Goal: Transaction & Acquisition: Purchase product/service

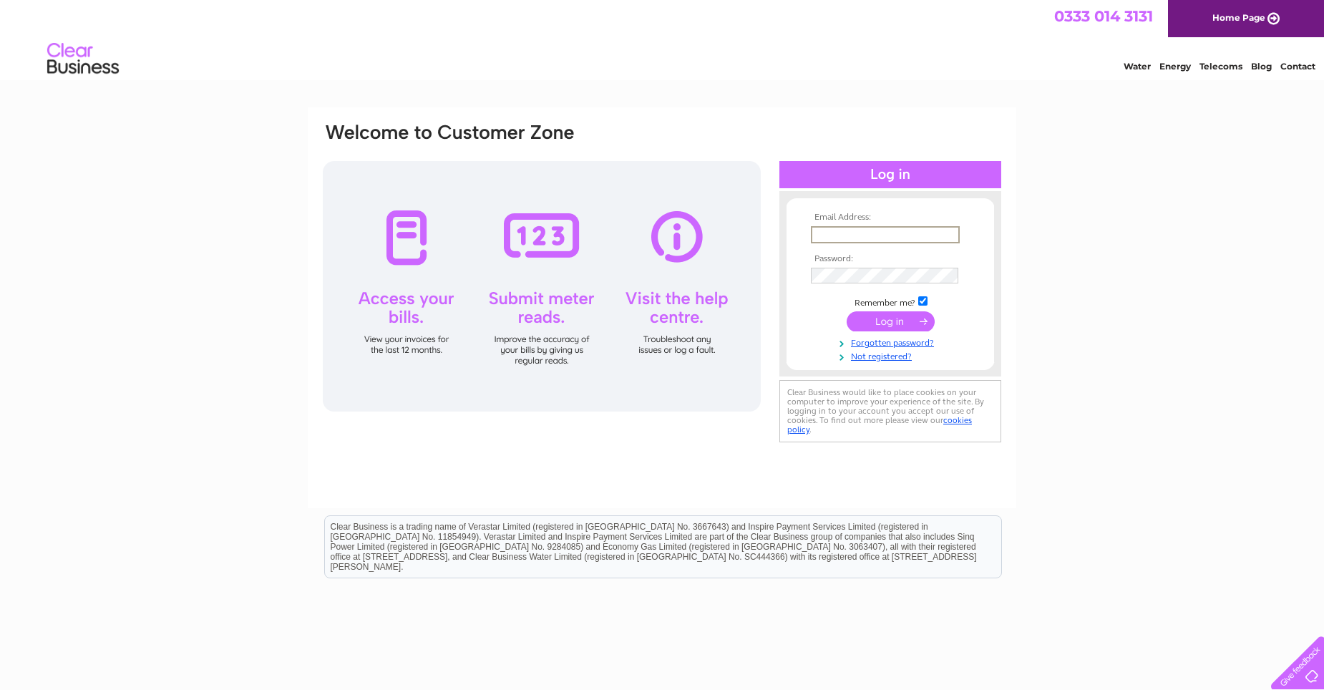
type input "bakerskilmarnock@gmail.com"
click at [890, 330] on input "submit" at bounding box center [890, 321] width 88 height 20
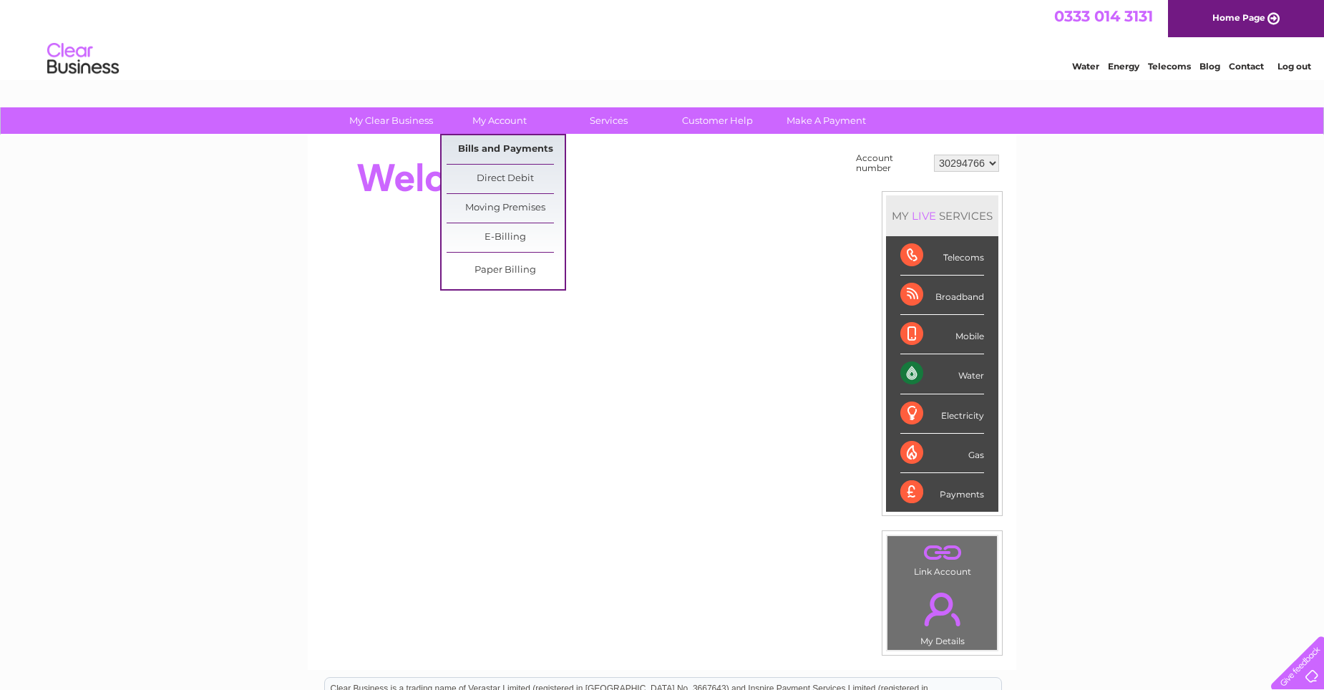
click at [515, 148] on link "Bills and Payments" at bounding box center [505, 149] width 118 height 29
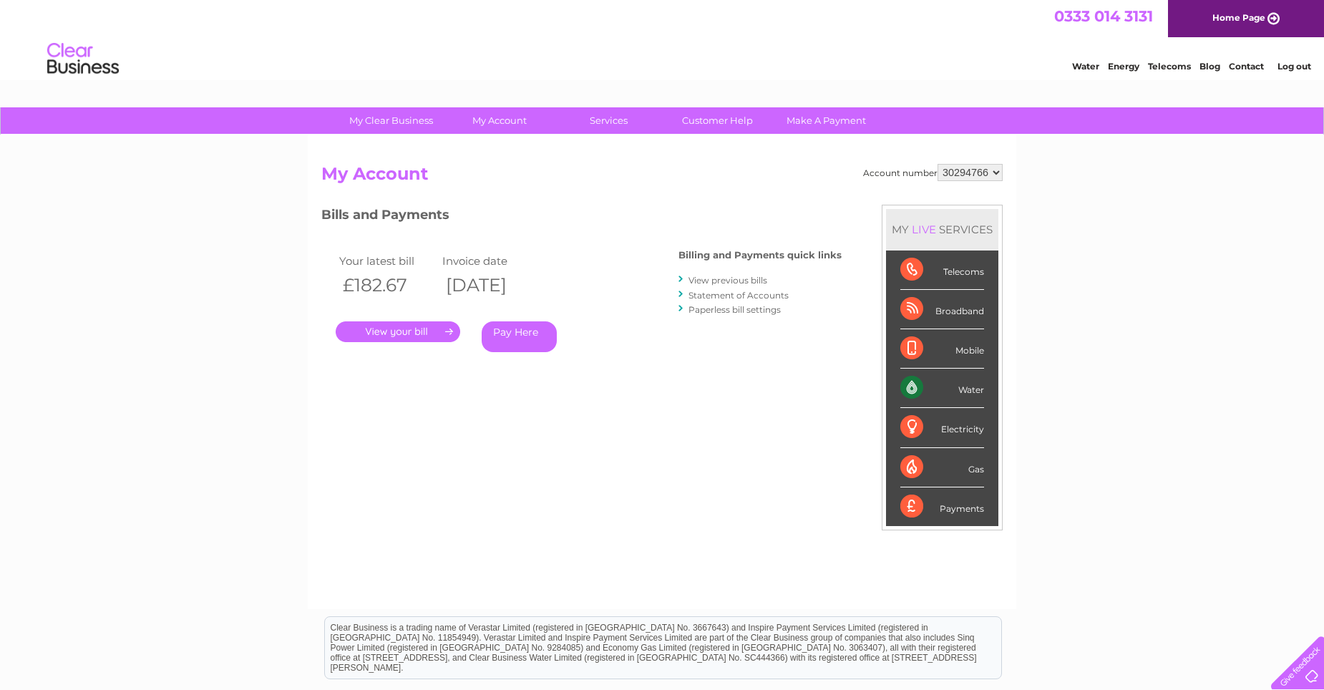
click at [417, 329] on link "." at bounding box center [398, 331] width 124 height 21
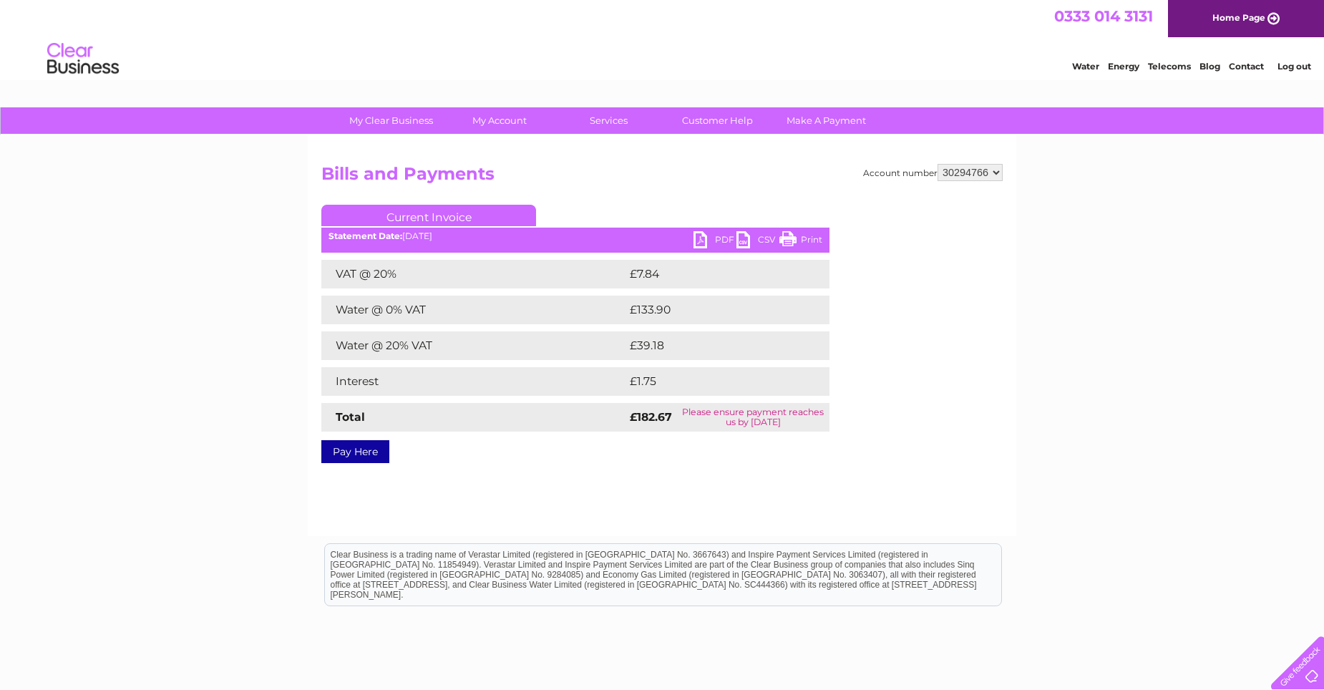
click at [723, 238] on link "PDF" at bounding box center [714, 241] width 43 height 21
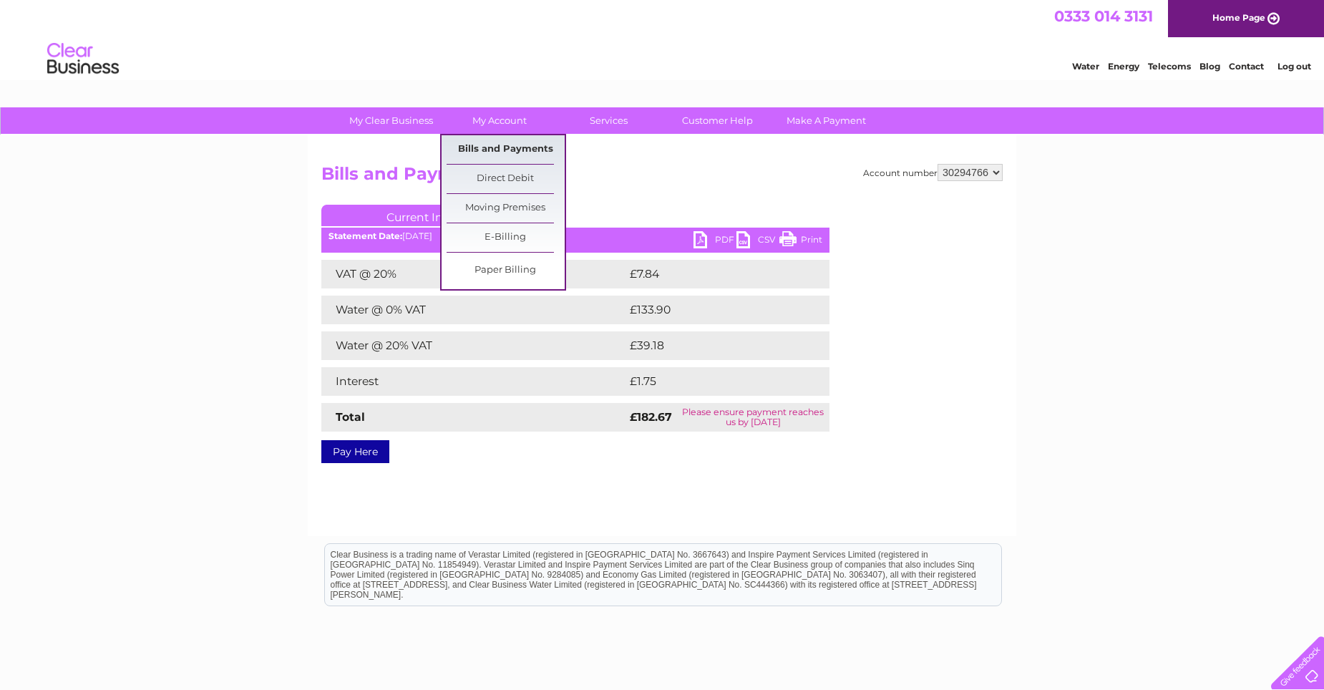
click at [508, 147] on link "Bills and Payments" at bounding box center [505, 149] width 118 height 29
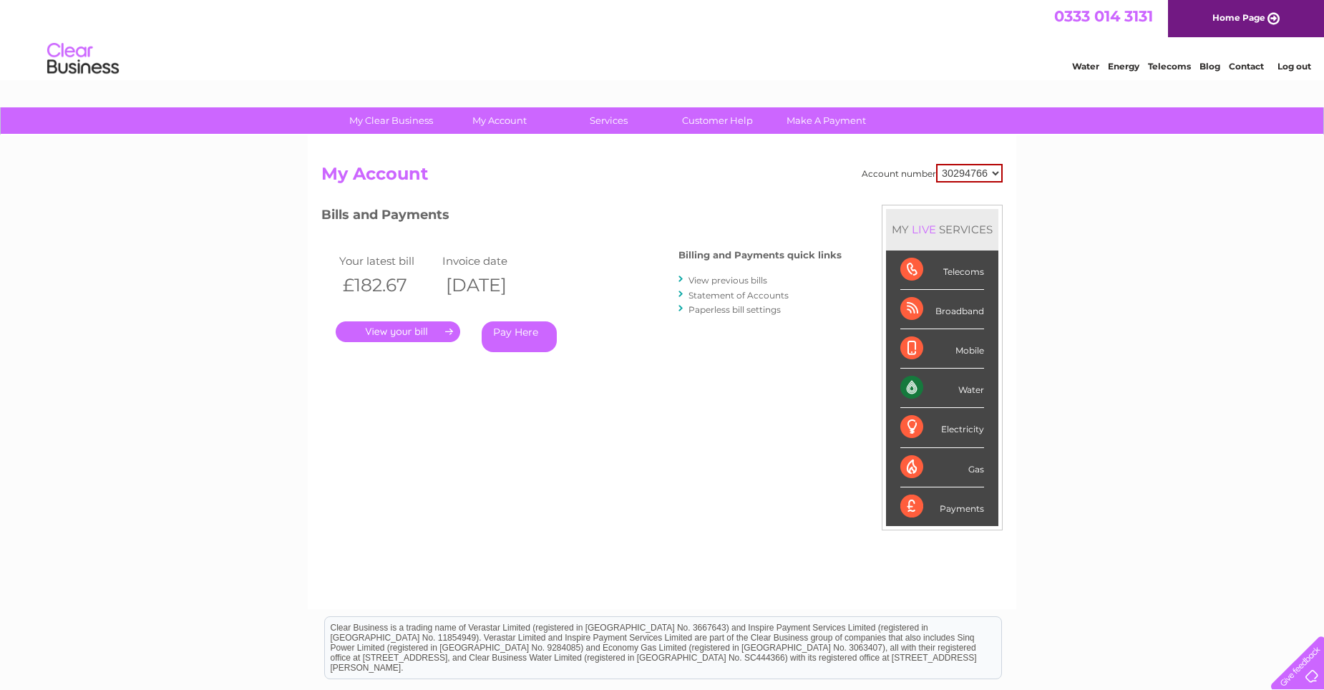
click at [727, 280] on link "View previous bills" at bounding box center [727, 280] width 79 height 11
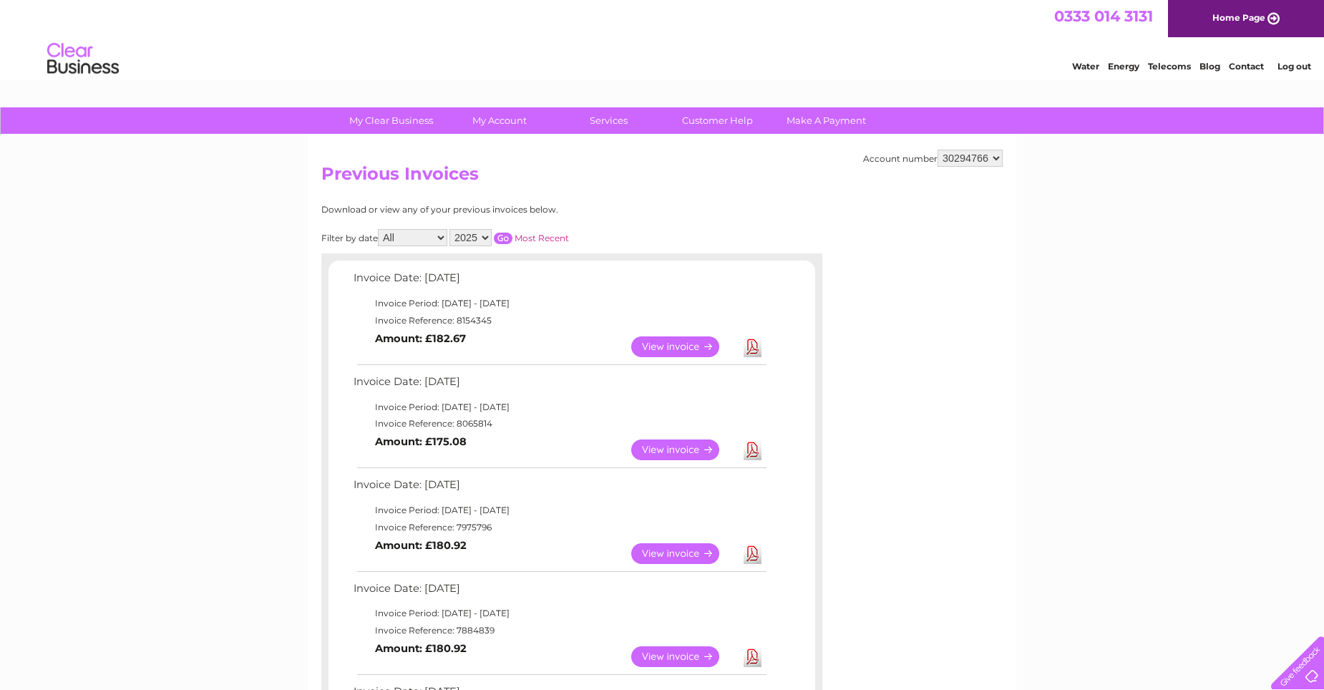
click at [753, 452] on link "Download" at bounding box center [752, 449] width 18 height 21
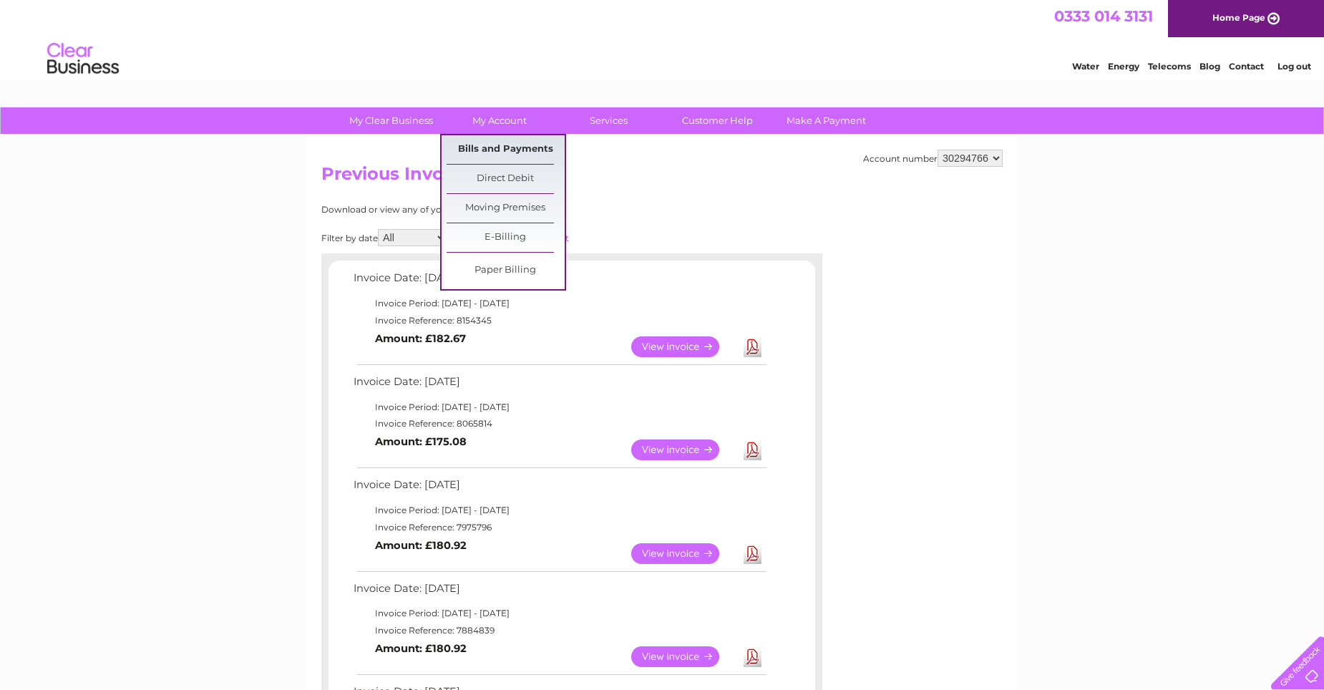
click at [500, 142] on link "Bills and Payments" at bounding box center [505, 149] width 118 height 29
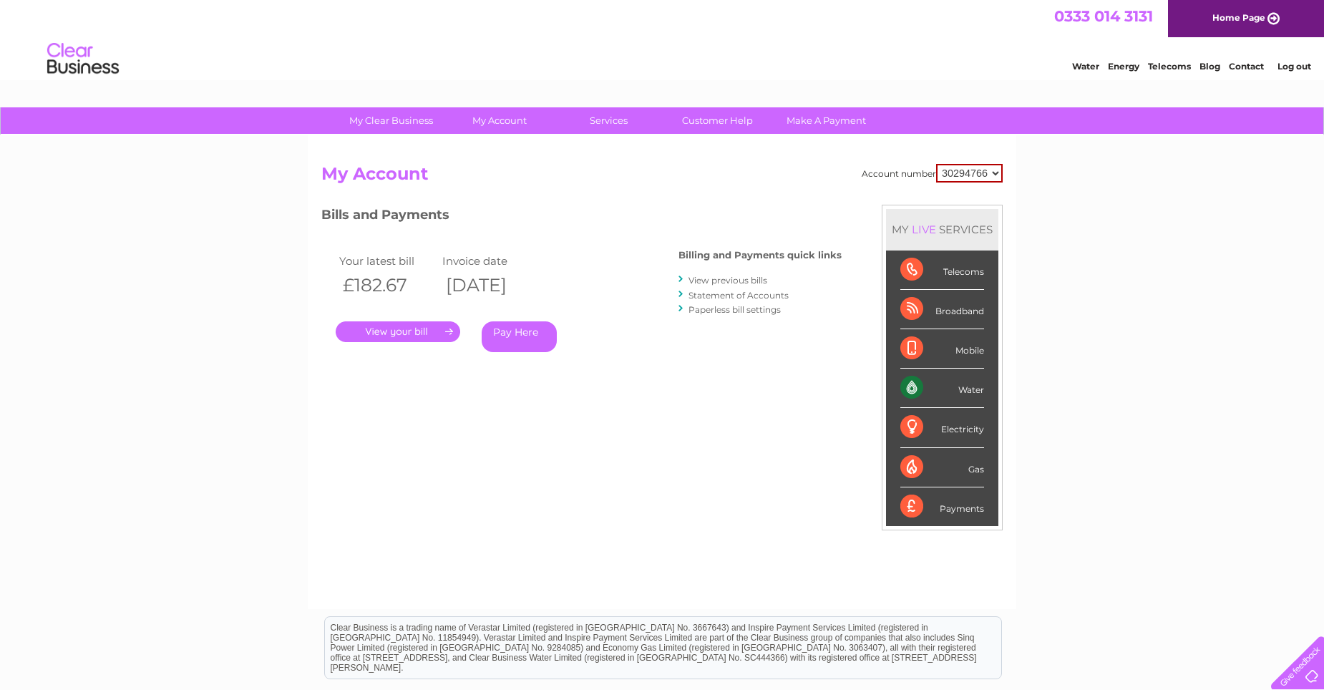
click at [498, 335] on link "Pay Here" at bounding box center [519, 336] width 75 height 31
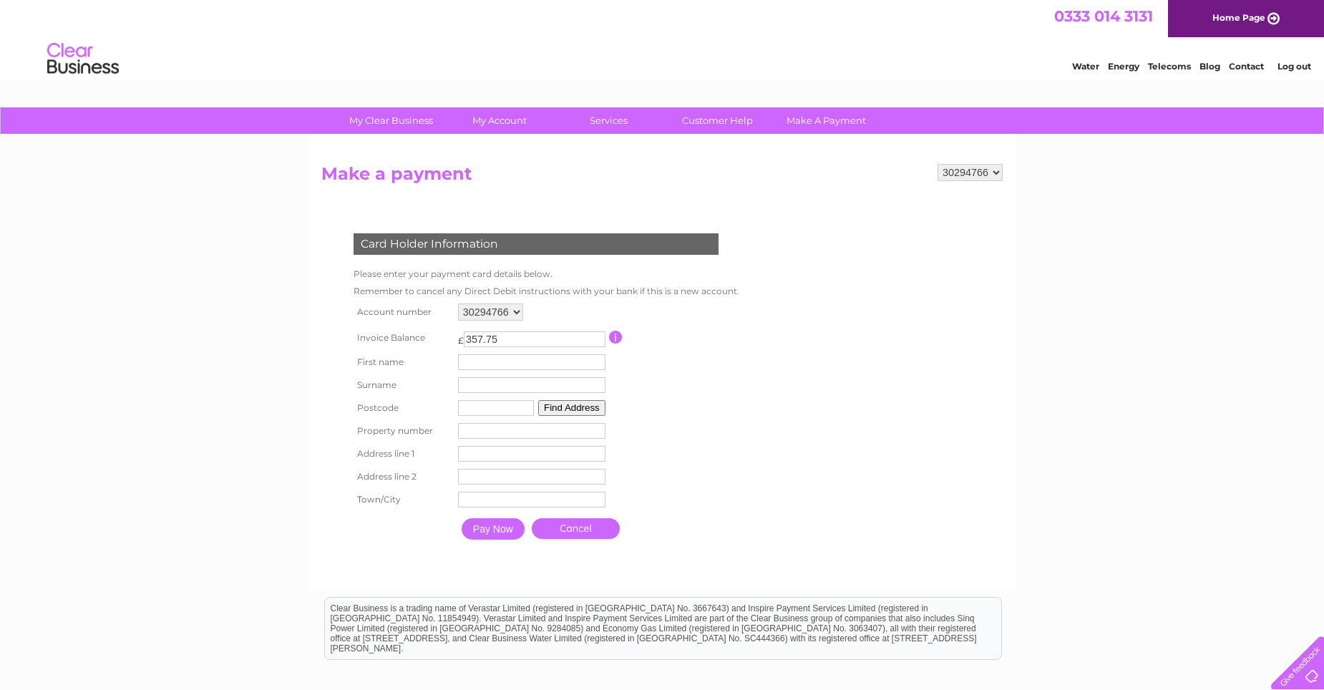
click at [492, 359] on input "text" at bounding box center [531, 362] width 147 height 16
type input "Craig"
type input "Robertson"
type input "ka3 4af"
click at [570, 411] on button "Find Address" at bounding box center [571, 408] width 67 height 16
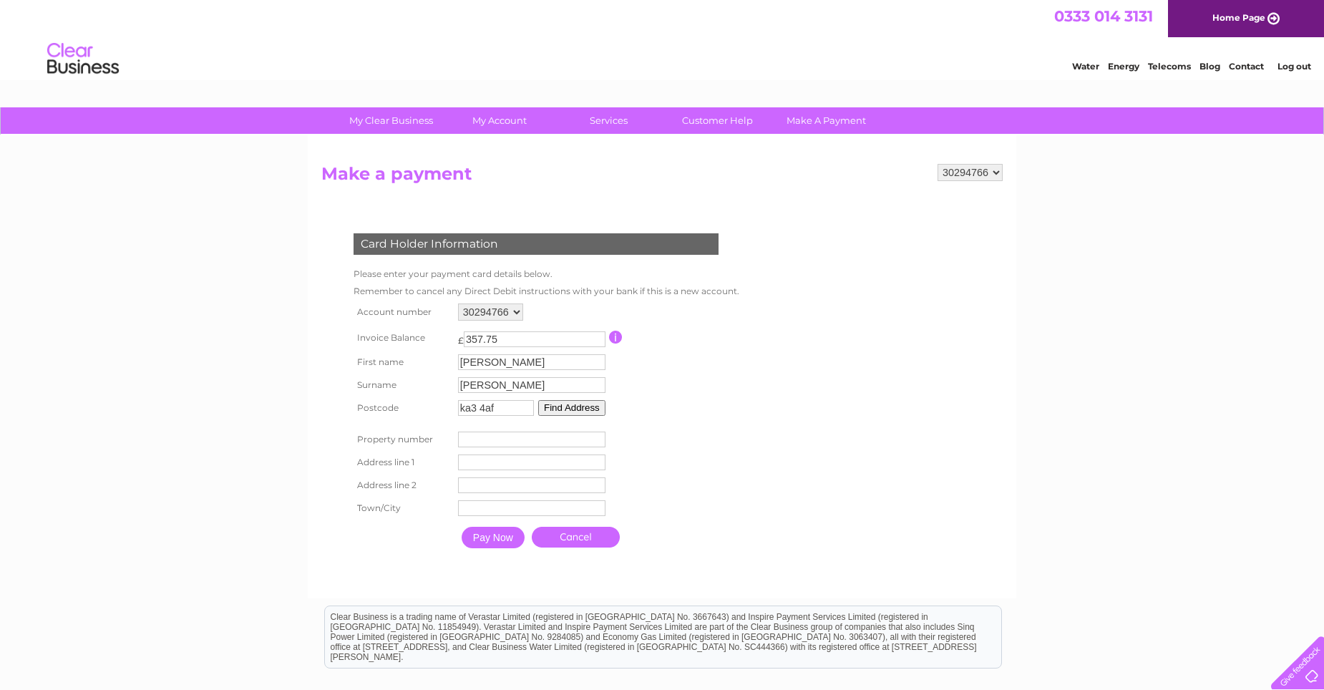
click at [497, 438] on input "number" at bounding box center [531, 439] width 147 height 16
click at [598, 438] on input "1" at bounding box center [531, 439] width 147 height 16
click at [596, 440] on input "0" at bounding box center [531, 439] width 147 height 16
click at [596, 435] on input "1" at bounding box center [531, 439] width 147 height 16
click at [596, 435] on input "2" at bounding box center [531, 439] width 147 height 16
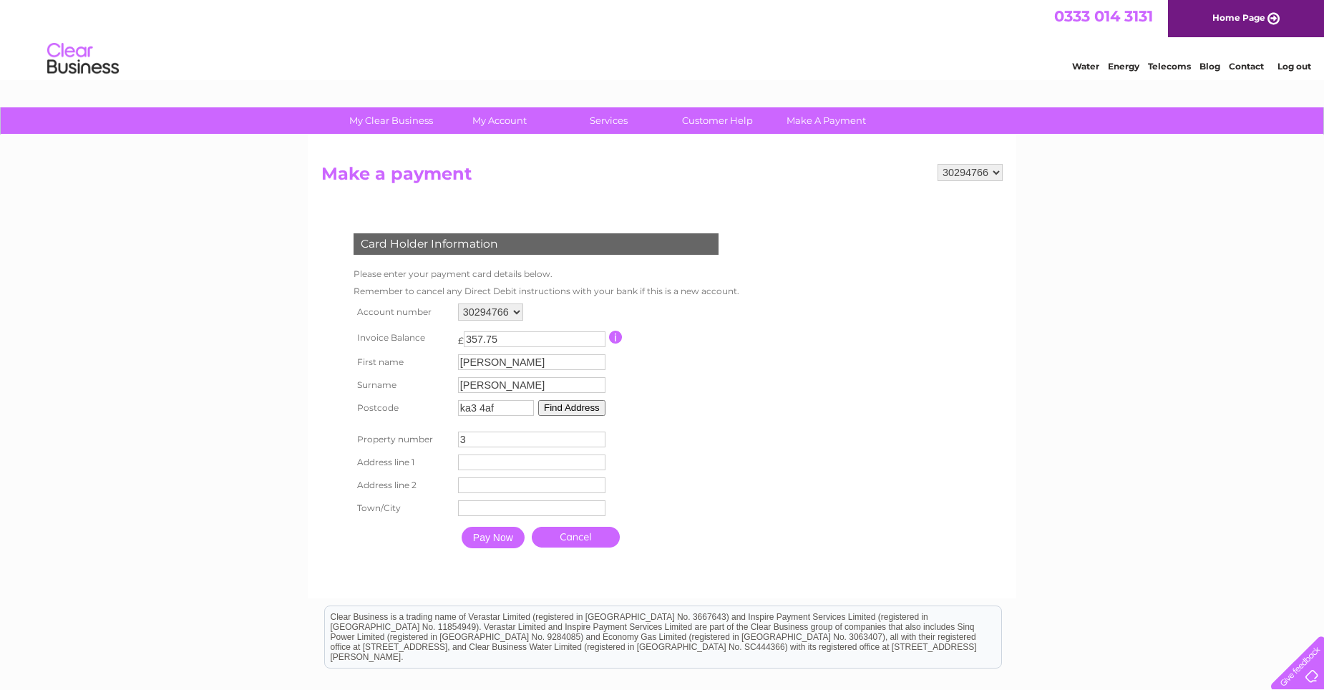
click at [596, 435] on input "3" at bounding box center [531, 439] width 147 height 16
click at [596, 435] on input "4" at bounding box center [531, 439] width 147 height 16
click at [596, 435] on input "5" at bounding box center [531, 439] width 147 height 16
click at [596, 435] on input "6" at bounding box center [531, 439] width 147 height 16
click at [596, 435] on input "7" at bounding box center [531, 439] width 147 height 16
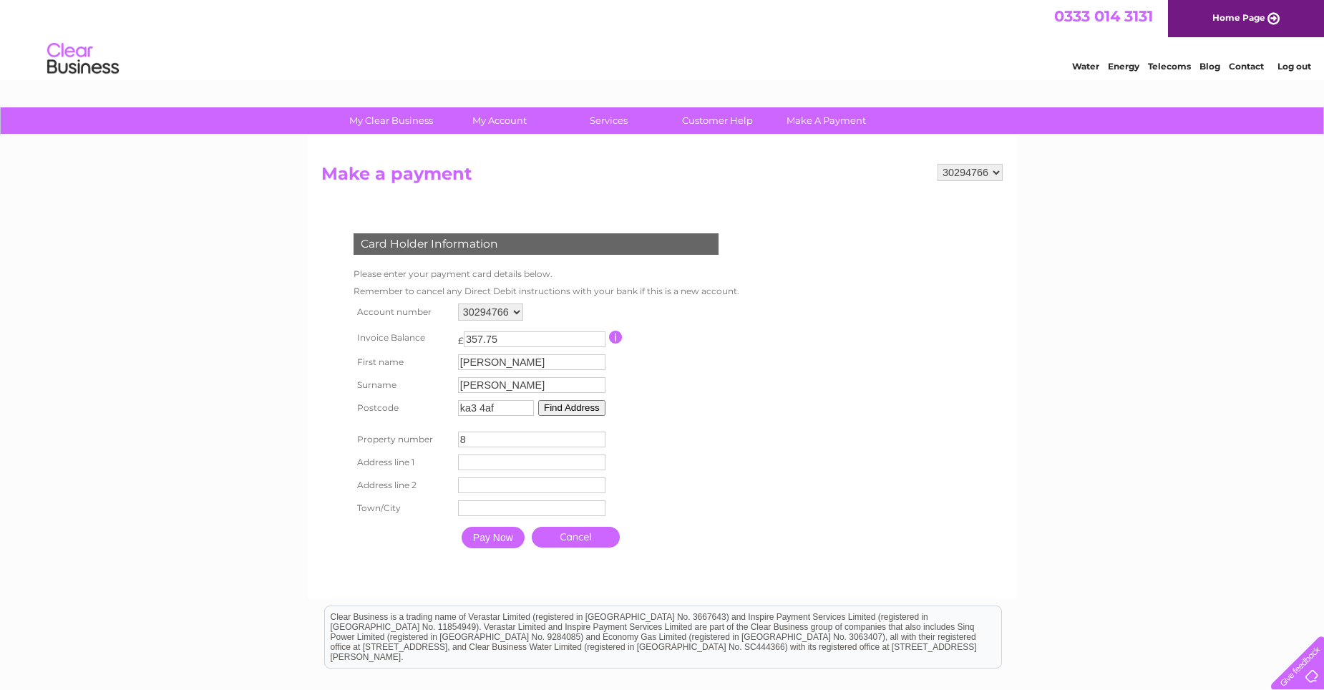
click at [596, 435] on input "8" at bounding box center [531, 439] width 147 height 16
click at [596, 435] on input "9" at bounding box center [531, 439] width 147 height 16
click at [596, 435] on input "10" at bounding box center [531, 439] width 147 height 16
click at [596, 435] on input "11" at bounding box center [531, 439] width 147 height 16
click at [596, 435] on input "12" at bounding box center [531, 439] width 147 height 16
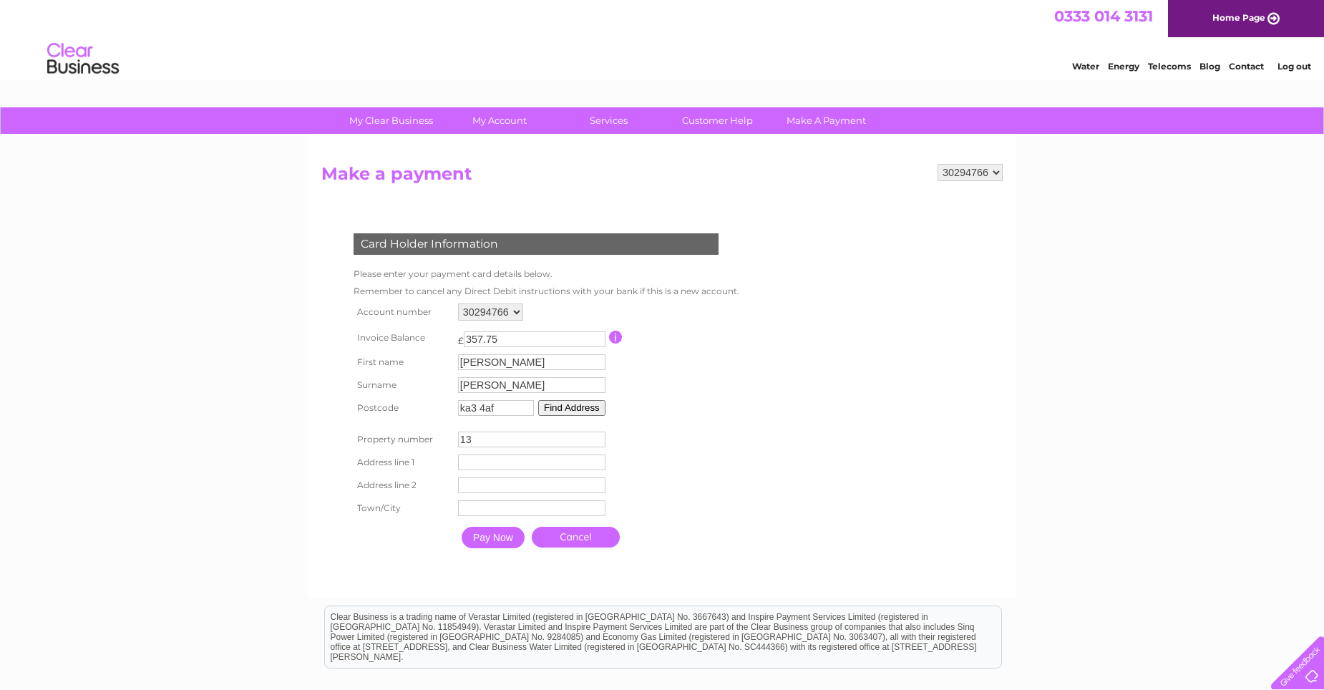
click at [596, 435] on input "13" at bounding box center [531, 439] width 147 height 16
click at [596, 435] on input "14" at bounding box center [531, 439] width 147 height 16
click at [596, 435] on input "15" at bounding box center [531, 439] width 147 height 16
click at [596, 435] on input "16" at bounding box center [531, 439] width 147 height 16
click at [596, 435] on input "17" at bounding box center [531, 439] width 147 height 16
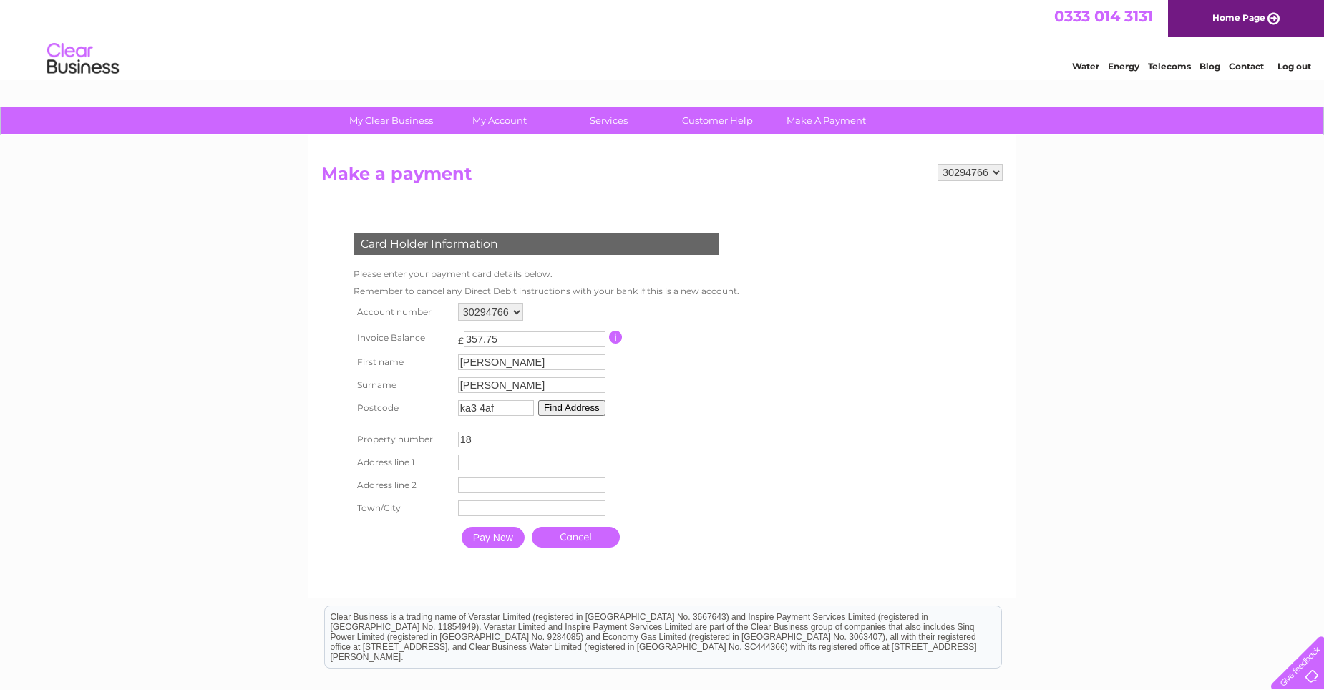
click at [596, 435] on input "18" at bounding box center [531, 439] width 147 height 16
click at [596, 435] on input "19" at bounding box center [531, 439] width 147 height 16
click at [596, 435] on input "20" at bounding box center [531, 439] width 147 height 16
click at [561, 437] on input "20" at bounding box center [531, 439] width 147 height 16
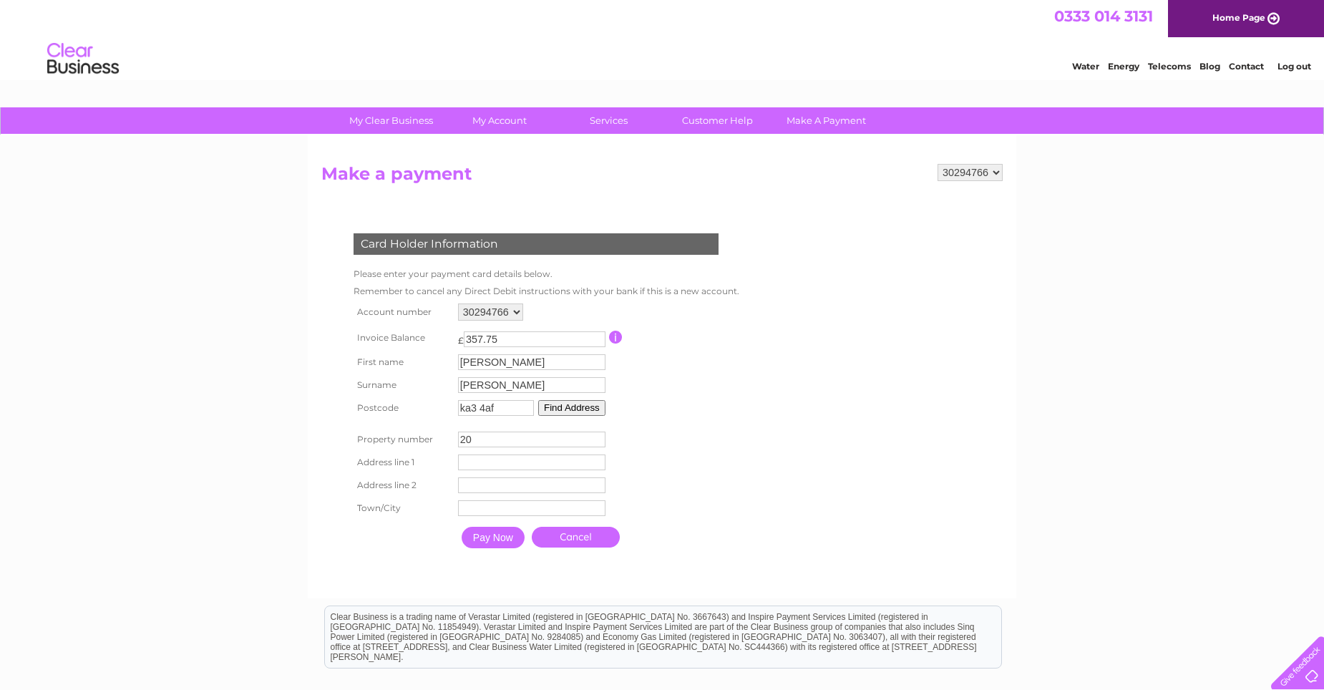
type input "2"
type input "45"
click at [567, 409] on button "Find Address" at bounding box center [573, 408] width 67 height 16
click at [523, 454] on input "text" at bounding box center [531, 462] width 147 height 16
type input "Main Street"
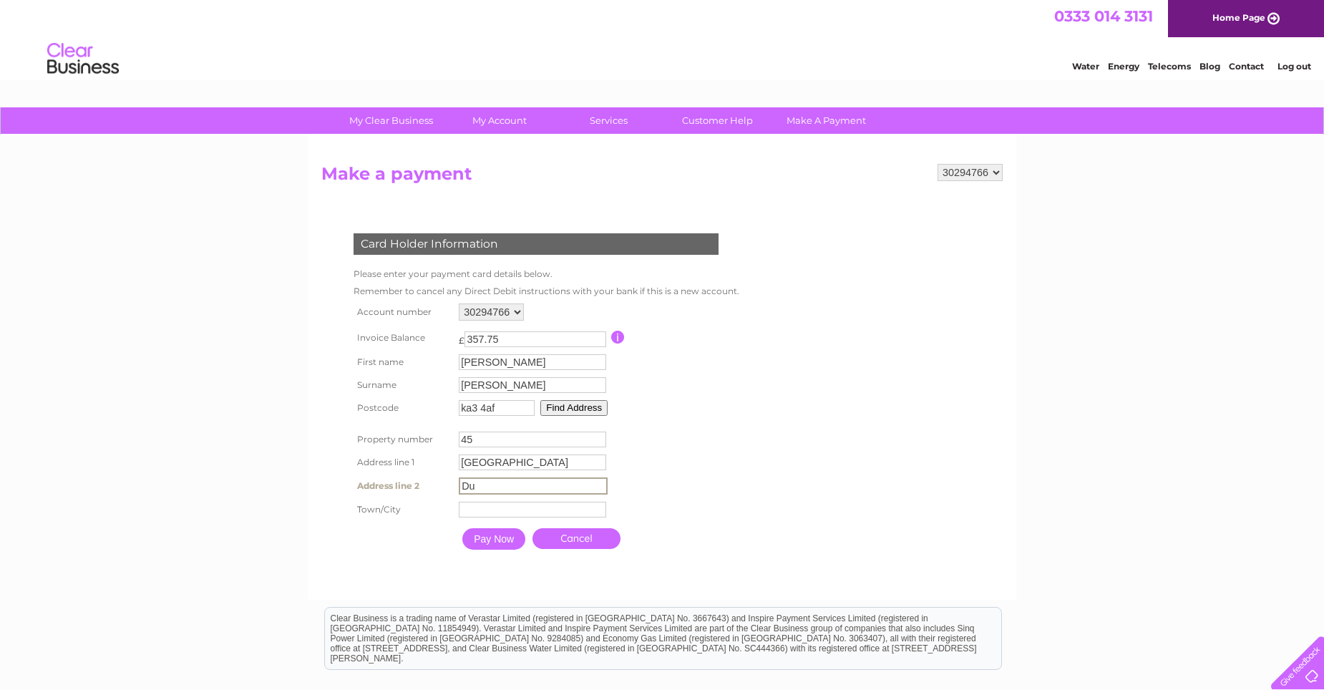
type input "D"
type input "Dunlop"
click at [516, 531] on input "Pay Now" at bounding box center [492, 537] width 63 height 21
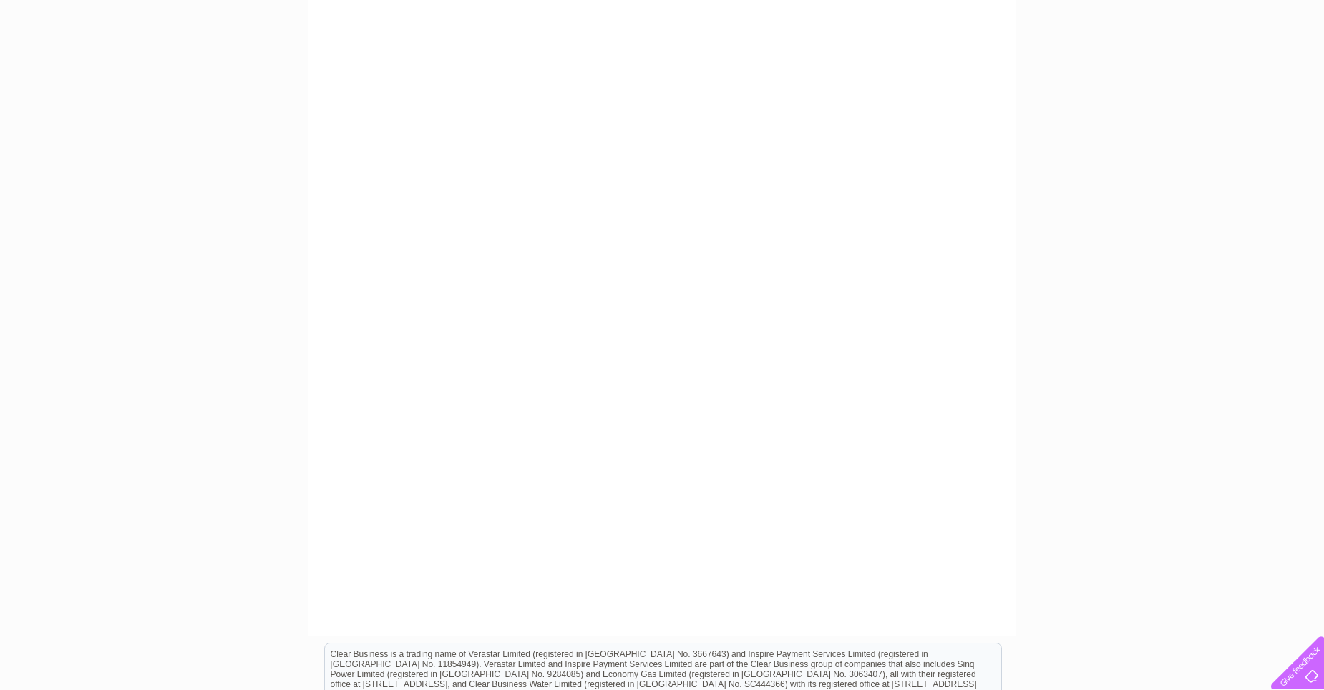
scroll to position [286, 0]
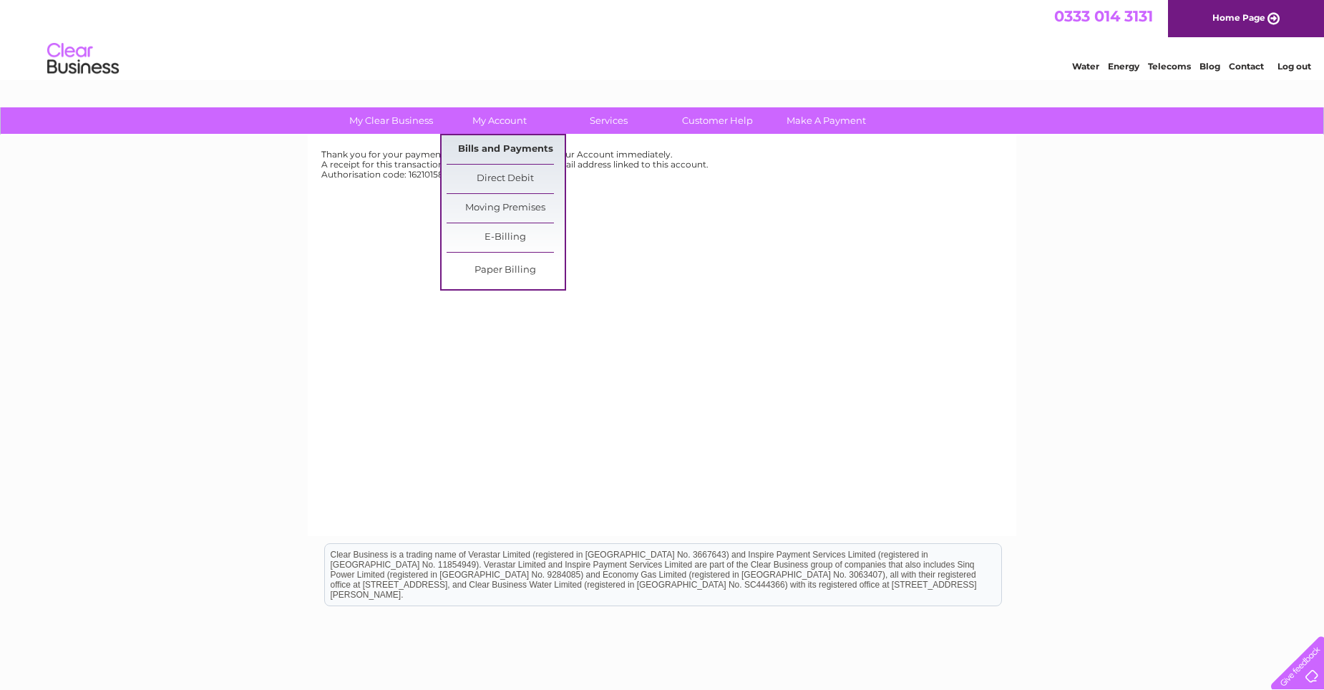
click at [492, 151] on link "Bills and Payments" at bounding box center [505, 149] width 118 height 29
